Goal: Connect with others: Connect with others

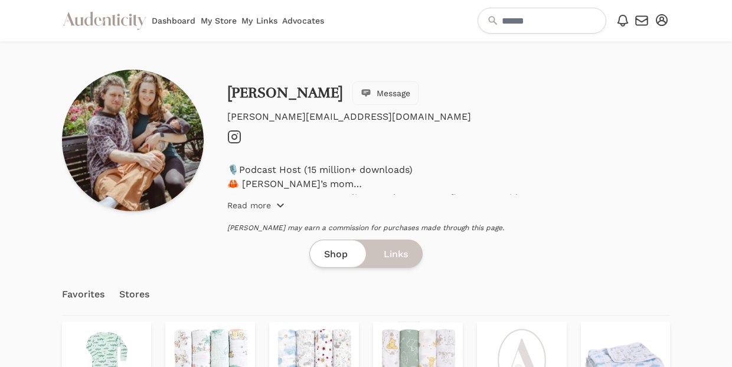
click at [284, 205] on icon "button" at bounding box center [280, 205] width 9 height 9
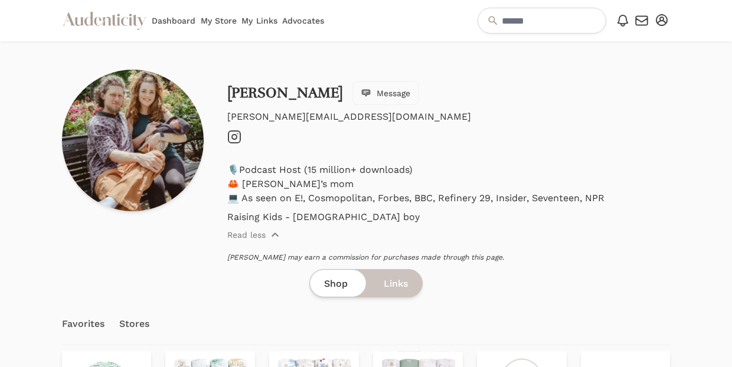
click at [235, 140] on icon "Instagram" at bounding box center [234, 137] width 14 height 14
drag, startPoint x: 333, startPoint y: 116, endPoint x: 225, endPoint y: 112, distance: 108.1
click at [225, 114] on div "Lindsey Evans Message lindsey@freshethic.org Instagram 🎙Podcast Host (15 millio…" at bounding box center [366, 166] width 608 height 192
copy p "lindsey@freshethic.org"
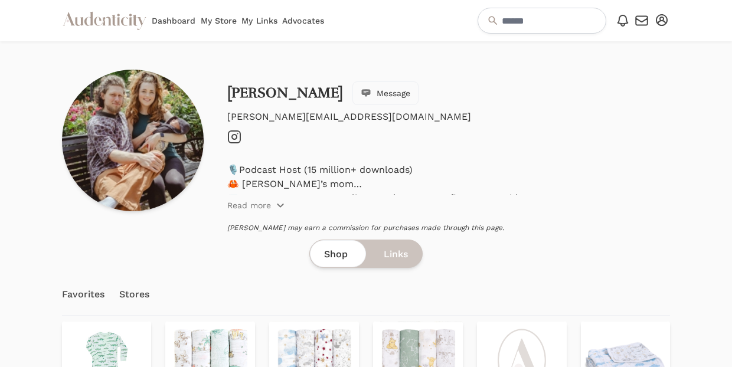
click at [377, 88] on span "Message" at bounding box center [394, 93] width 34 height 12
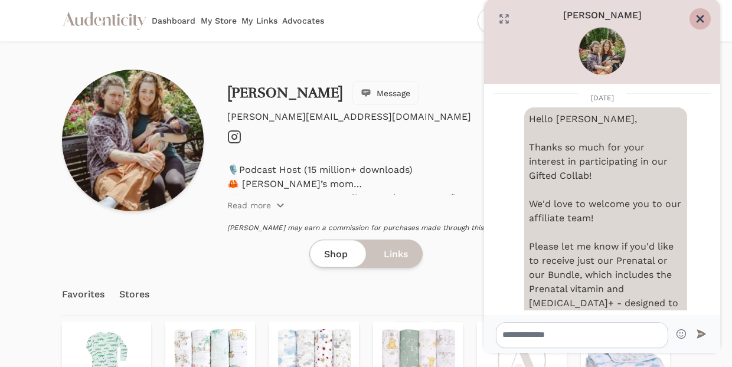
click at [699, 15] on icon "Close" at bounding box center [700, 19] width 12 height 12
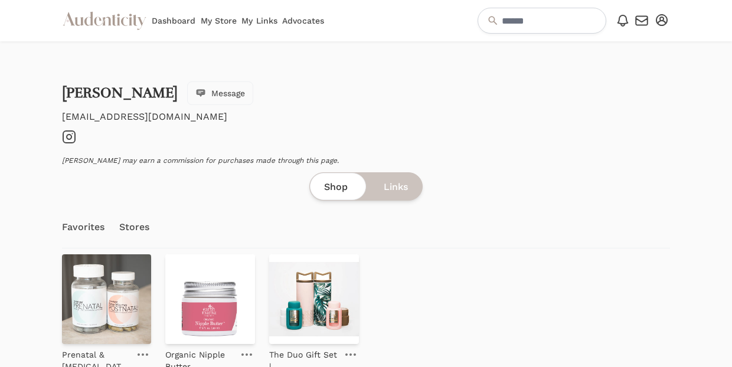
click at [71, 137] on icon at bounding box center [69, 137] width 5 height 5
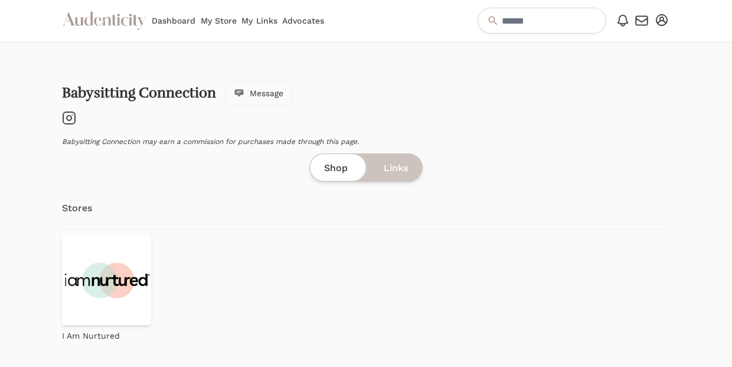
click at [70, 116] on icon at bounding box center [69, 118] width 5 height 5
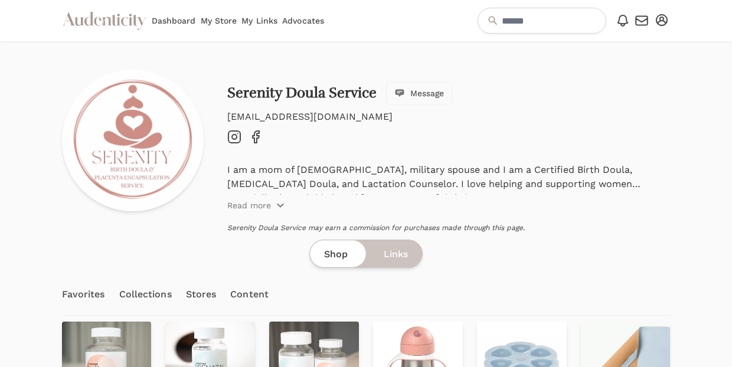
click at [436, 93] on span "Message" at bounding box center [427, 93] width 34 height 12
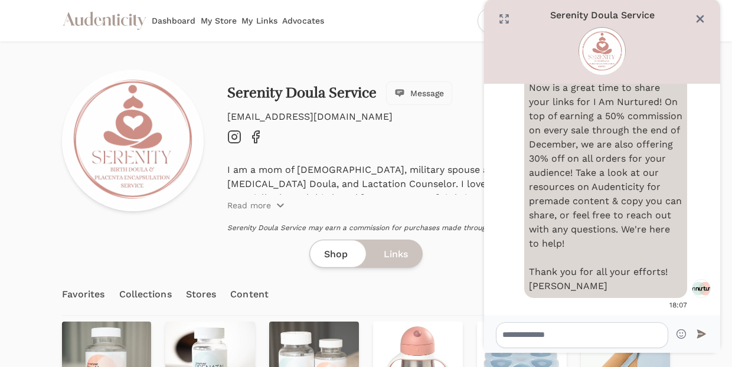
scroll to position [1183, 0]
click at [698, 17] on icon "Close" at bounding box center [700, 19] width 6 height 6
